Goal: Information Seeking & Learning: Learn about a topic

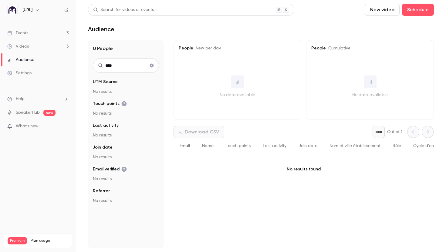
click at [39, 32] on link "Events 3" at bounding box center [38, 32] width 76 height 13
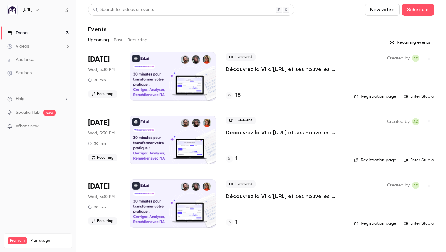
click at [239, 94] on h4 "18" at bounding box center [237, 95] width 5 height 8
